Goal: Task Accomplishment & Management: Manage account settings

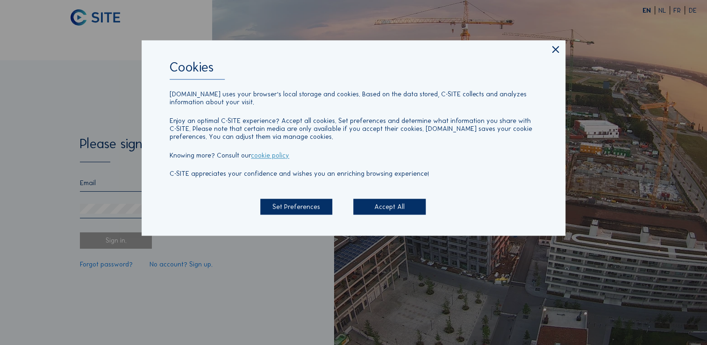
click at [417, 209] on div "Accept All" at bounding box center [389, 207] width 72 height 16
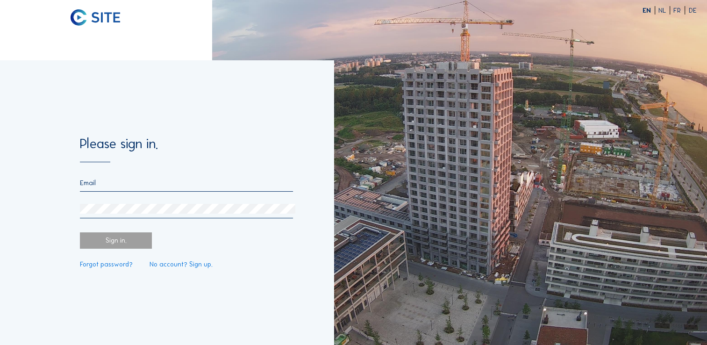
click at [133, 179] on input "email" at bounding box center [186, 183] width 213 height 8
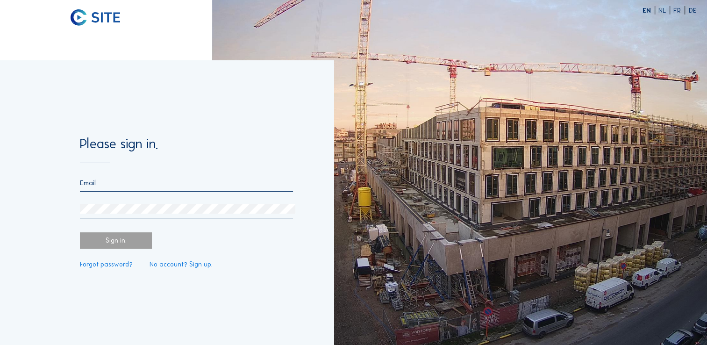
type input "[PERSON_NAME][EMAIL_ADDRESS][DOMAIN_NAME]"
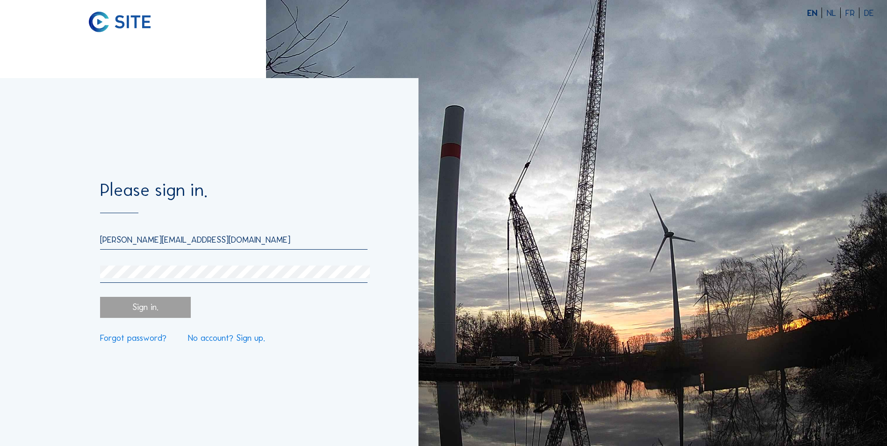
click at [101, 49] on div at bounding box center [133, 223] width 266 height 446
click at [115, 24] on img at bounding box center [120, 22] width 62 height 21
click at [110, 345] on div "Please sign in. [PERSON_NAME][EMAIL_ADDRESS][DOMAIN_NAME] Sign in. Forgot passw…" at bounding box center [209, 262] width 418 height 368
click at [218, 340] on link "No account? Sign up." at bounding box center [226, 338] width 77 height 9
click at [197, 339] on link "No account? Sign up." at bounding box center [226, 338] width 77 height 9
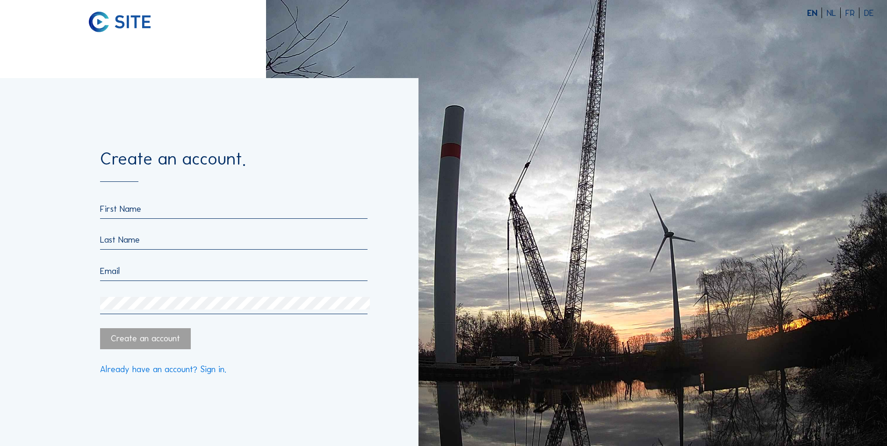
click at [145, 204] on input "text" at bounding box center [233, 208] width 267 height 11
type input "[PERSON_NAME]"
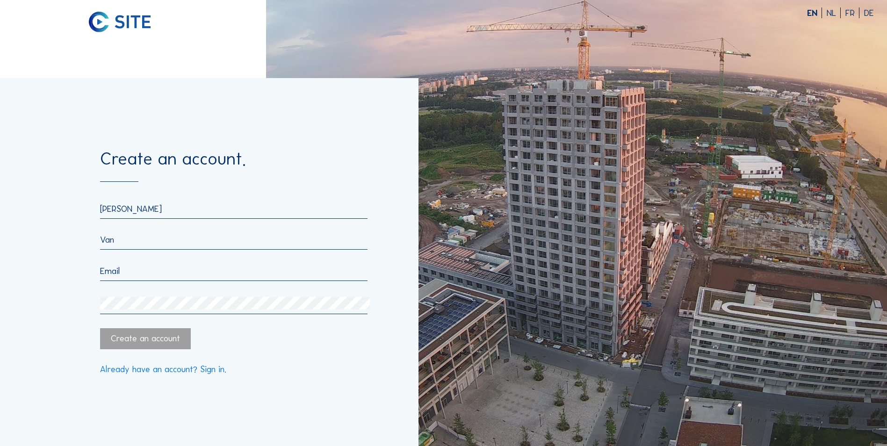
type input "[PERSON_NAME]"
type input "[PERSON_NAME][EMAIL_ADDRESS][DOMAIN_NAME]"
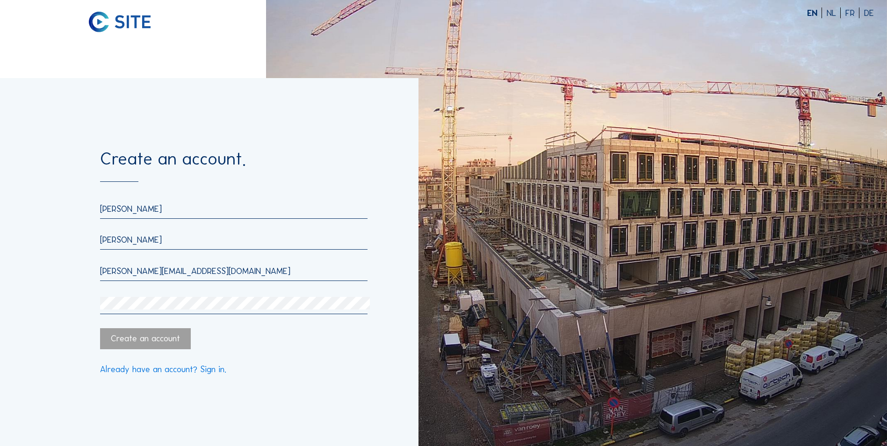
click at [124, 343] on div "Create an account" at bounding box center [145, 338] width 90 height 21
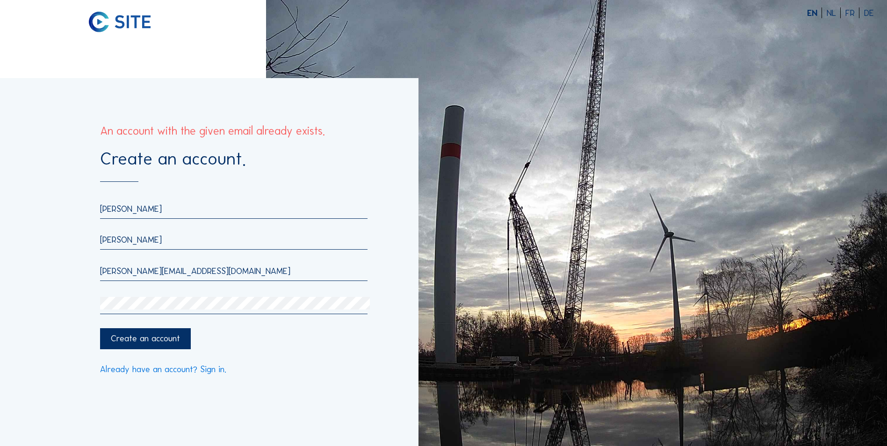
click at [179, 345] on link "Already have an account? Sign in." at bounding box center [163, 369] width 126 height 9
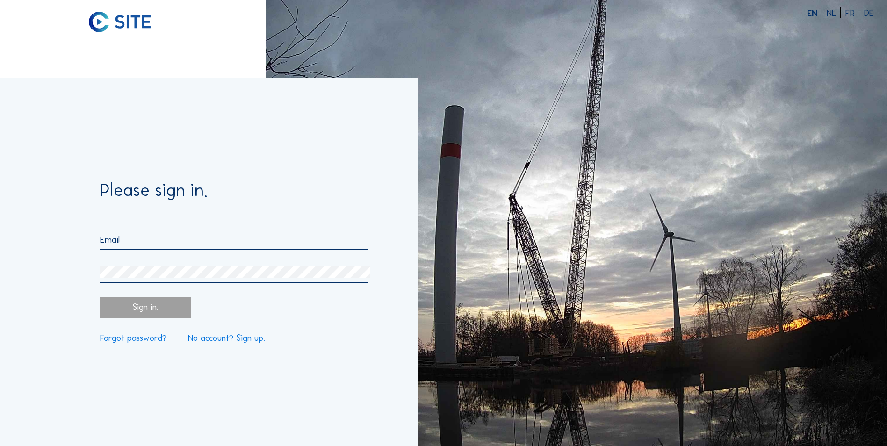
click at [136, 240] on input "email" at bounding box center [233, 239] width 267 height 11
type input "[PERSON_NAME][EMAIL_ADDRESS][DOMAIN_NAME]"
click at [137, 340] on link "Forgot password?" at bounding box center [133, 338] width 66 height 9
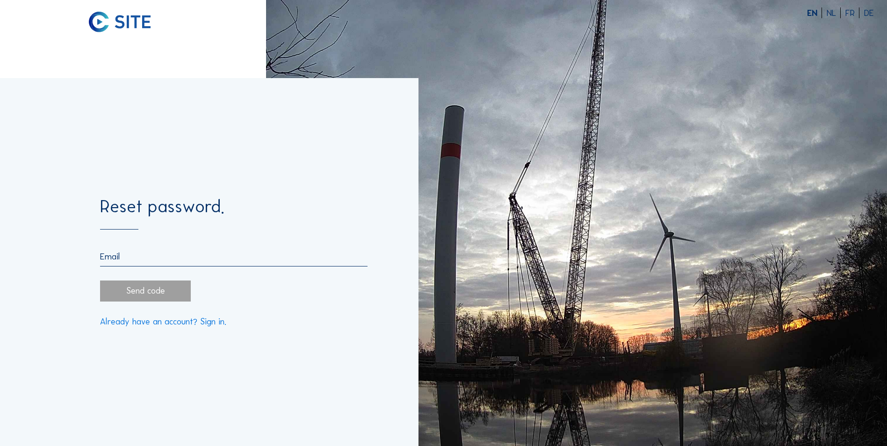
click at [140, 260] on input "email" at bounding box center [233, 256] width 267 height 11
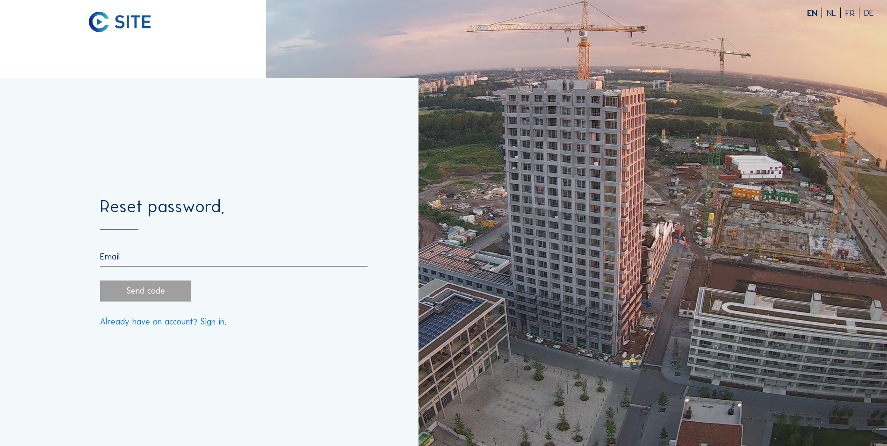
type input "[PERSON_NAME][EMAIL_ADDRESS][DOMAIN_NAME]"
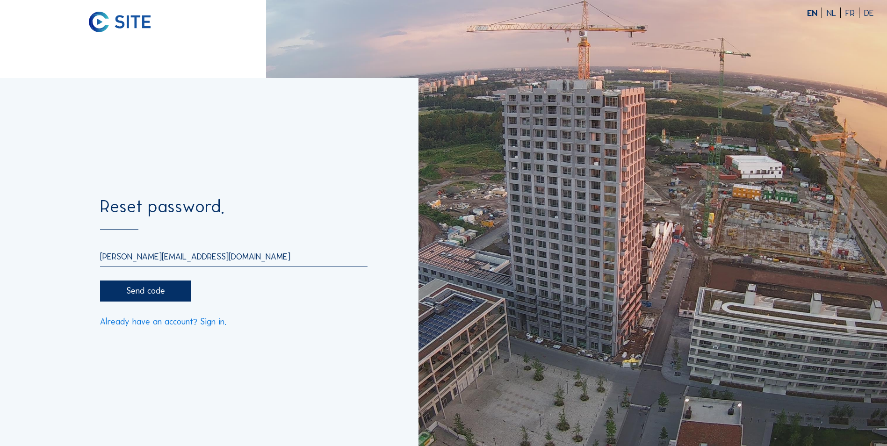
click at [149, 288] on div "Send code" at bounding box center [145, 291] width 90 height 21
